Goal: Information Seeking & Learning: Learn about a topic

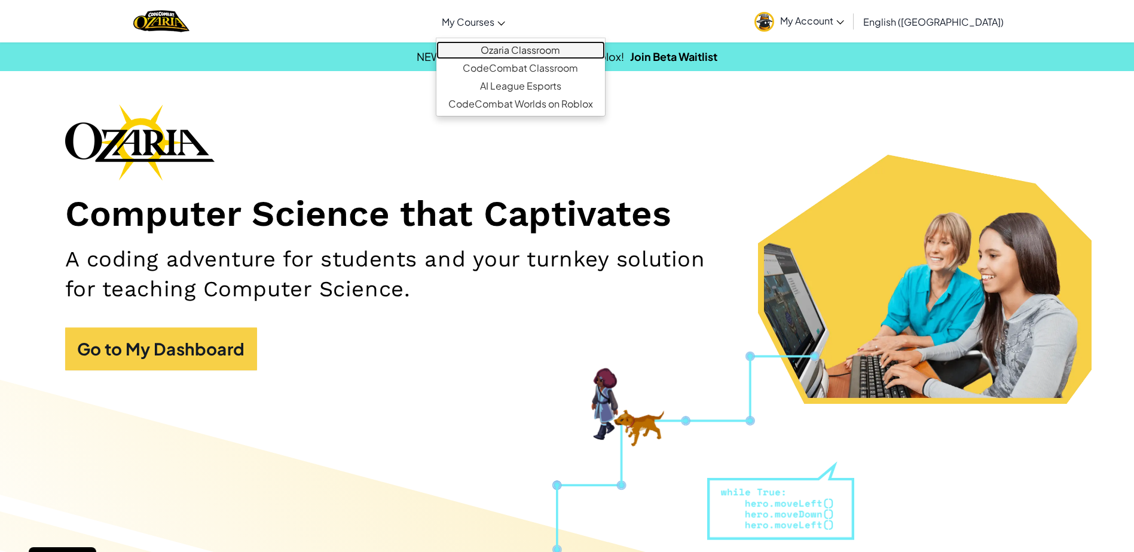
click at [560, 50] on link "Ozaria Classroom" at bounding box center [520, 50] width 169 height 18
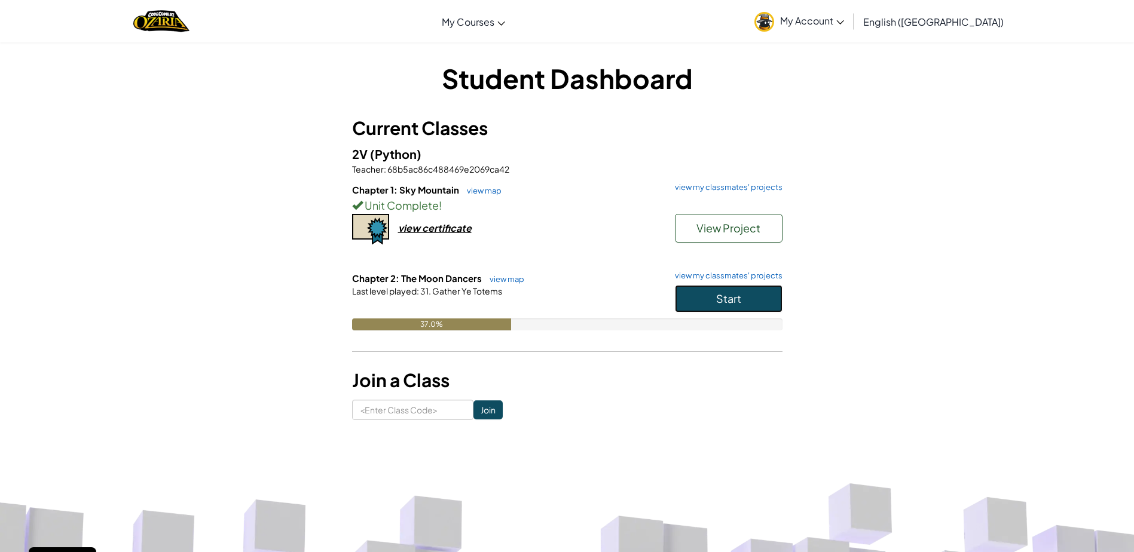
click at [737, 296] on span "Start" at bounding box center [728, 299] width 25 height 14
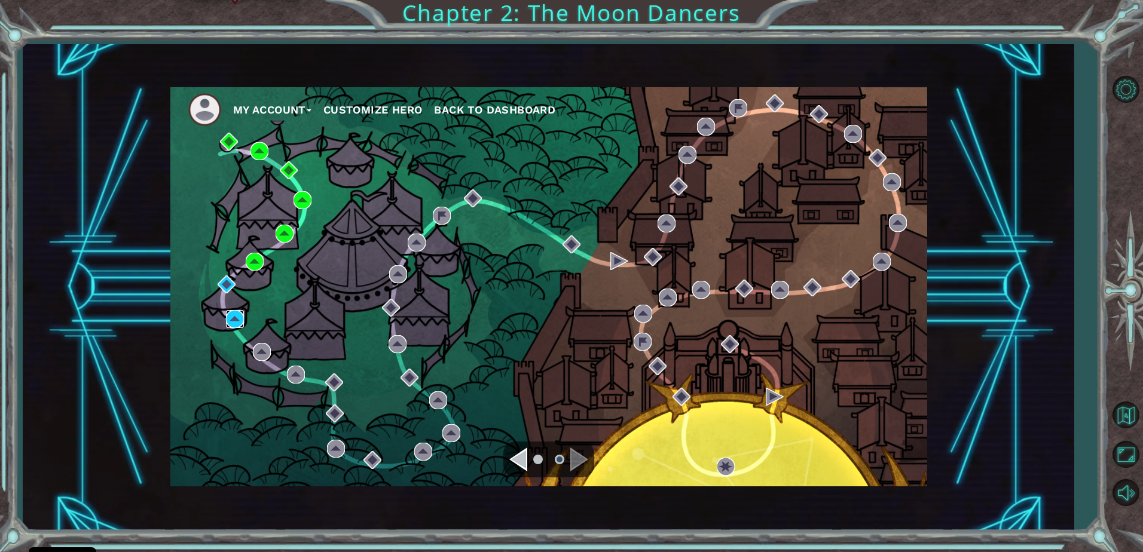
click at [238, 313] on img at bounding box center [235, 319] width 18 height 18
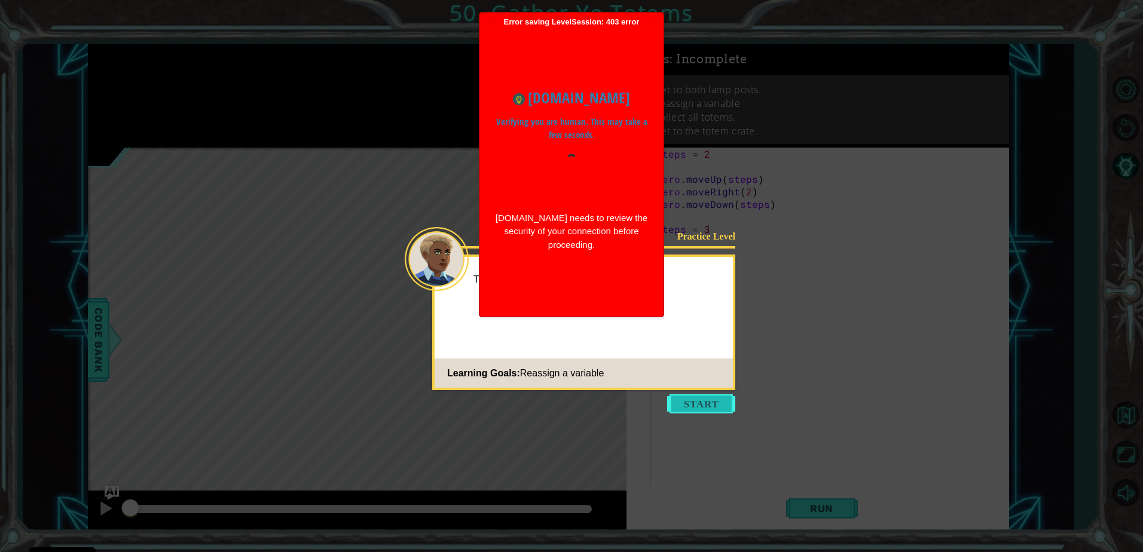
click at [694, 404] on button "Start" at bounding box center [701, 404] width 68 height 19
